Goal: Check status: Check status

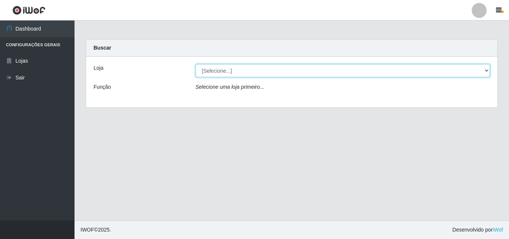
click at [487, 70] on select "[Selecione...] BomQueSó Agreste - Loja 3" at bounding box center [343, 70] width 295 height 13
select select "215"
click at [196, 64] on select "[Selecione...] BomQueSó Agreste - Loja 3" at bounding box center [343, 70] width 295 height 13
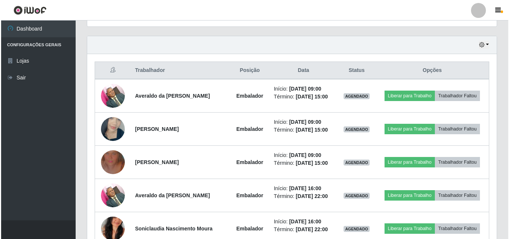
scroll to position [261, 0]
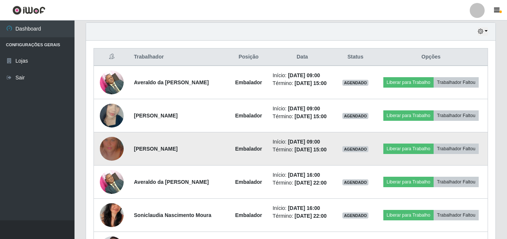
click at [114, 148] on img at bounding box center [112, 148] width 24 height 42
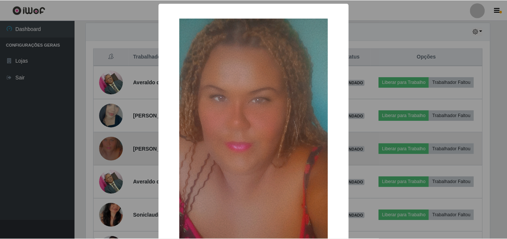
scroll to position [155, 406]
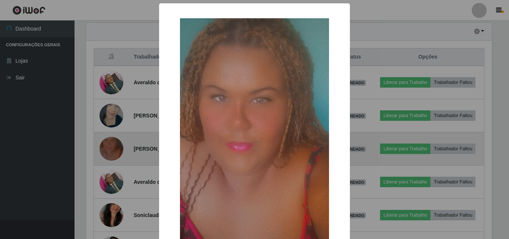
click at [114, 148] on div "× OK Cancel" at bounding box center [254, 119] width 509 height 239
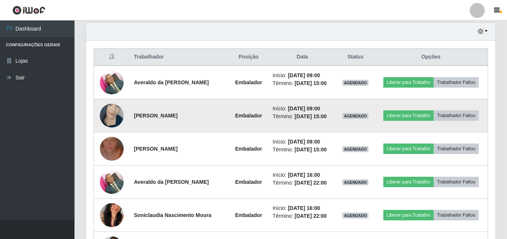
scroll to position [155, 410]
click at [108, 121] on img at bounding box center [112, 115] width 24 height 42
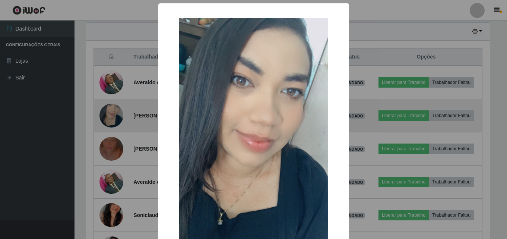
scroll to position [155, 406]
click at [108, 121] on div "× OK Cancel" at bounding box center [254, 119] width 509 height 239
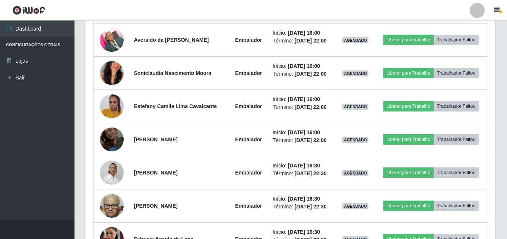
scroll to position [447, 0]
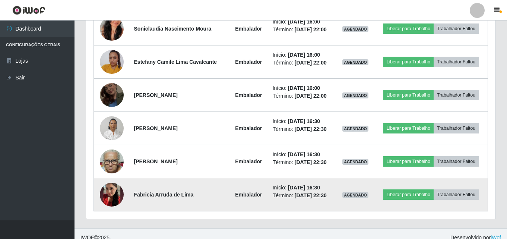
click at [108, 196] on img at bounding box center [112, 194] width 24 height 42
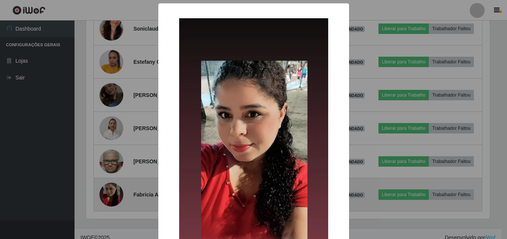
scroll to position [155, 406]
click at [108, 196] on div "× OK Cancel" at bounding box center [254, 119] width 509 height 239
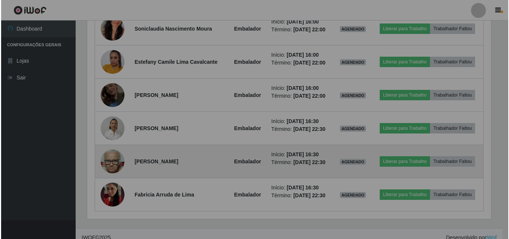
scroll to position [155, 410]
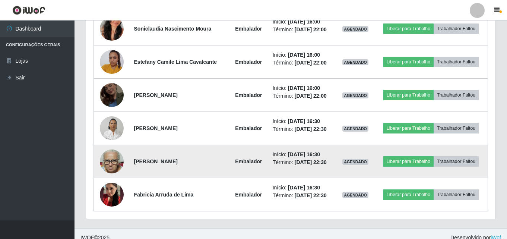
click at [102, 165] on img at bounding box center [112, 162] width 24 height 32
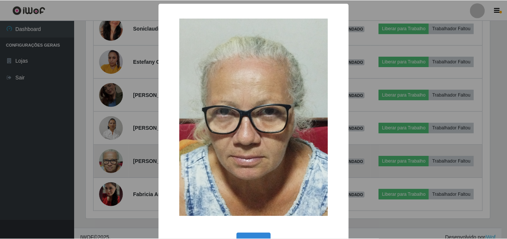
scroll to position [155, 406]
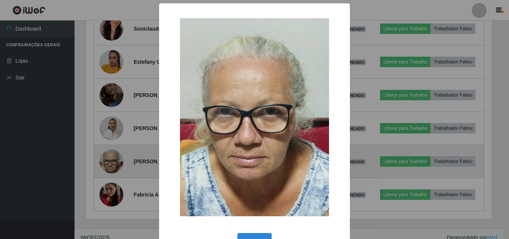
click at [102, 165] on div "× OK Cancel" at bounding box center [254, 119] width 509 height 239
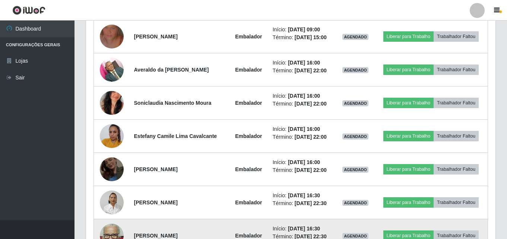
scroll to position [373, 0]
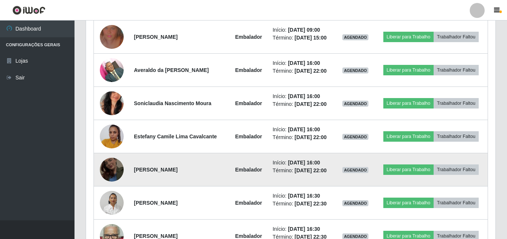
click at [112, 169] on img at bounding box center [112, 169] width 24 height 42
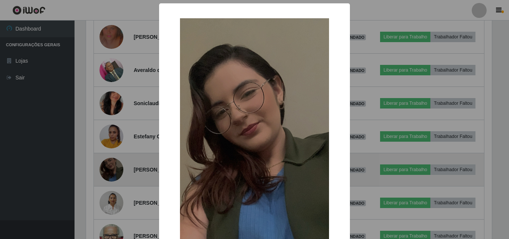
click at [112, 169] on div "× OK Cancel" at bounding box center [254, 119] width 509 height 239
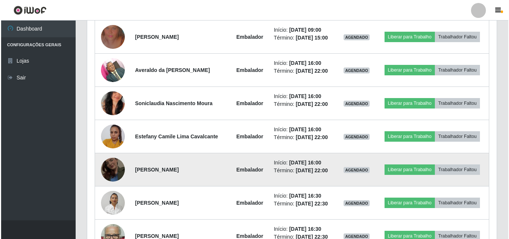
scroll to position [155, 410]
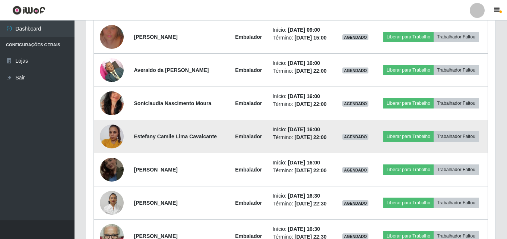
click at [109, 137] on img at bounding box center [112, 136] width 24 height 32
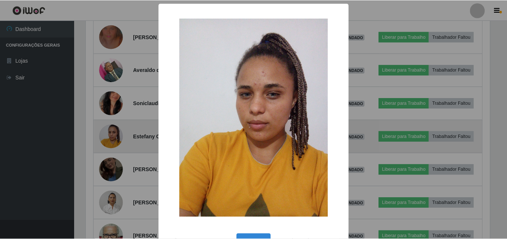
scroll to position [155, 406]
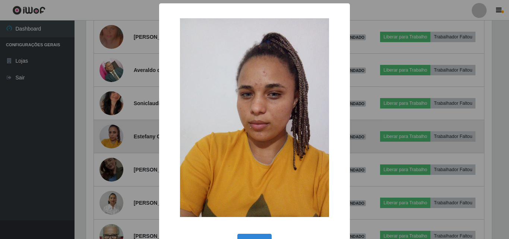
click at [109, 137] on div "× OK Cancel" at bounding box center [254, 119] width 509 height 239
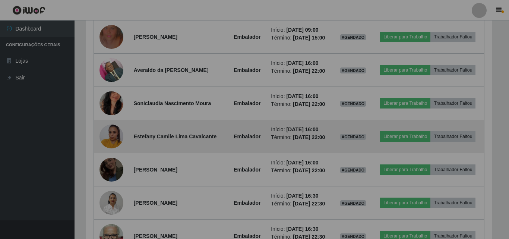
scroll to position [0, 0]
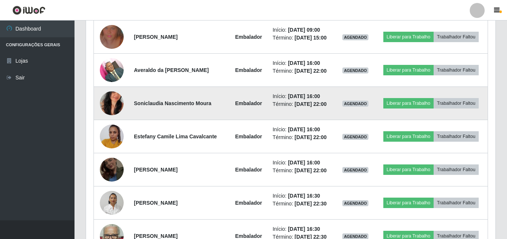
click at [107, 100] on img at bounding box center [112, 103] width 24 height 42
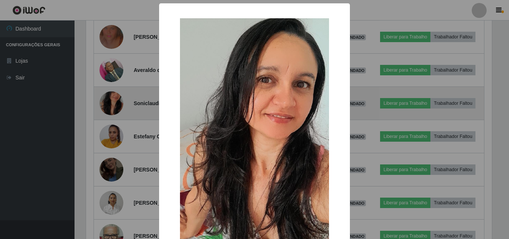
click at [107, 100] on div "× OK Cancel" at bounding box center [254, 119] width 509 height 239
